Goal: Entertainment & Leisure: Consume media (video, audio)

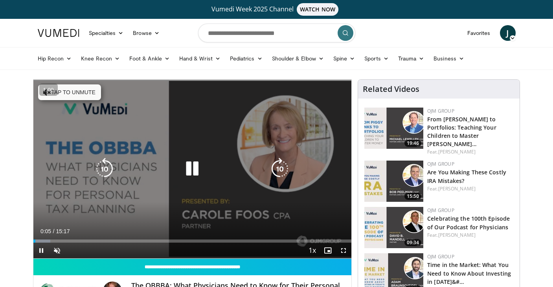
click at [85, 91] on button "Tap to unmute" at bounding box center [69, 92] width 63 height 16
click at [192, 170] on icon "Video Player" at bounding box center [192, 169] width 22 height 22
